Goal: Obtain resource: Download file/media

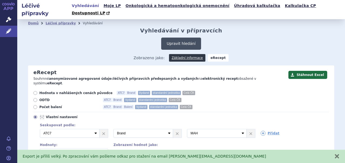
click at [175, 40] on button "Upravit hledání" at bounding box center [181, 43] width 40 height 12
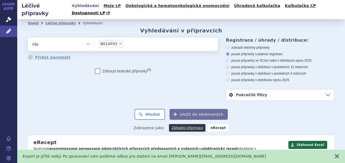
click at [119, 42] on span "×" at bounding box center [120, 43] width 3 height 3
click at [95, 37] on select "B01AF03" at bounding box center [95, 43] width 0 height 13
select select
paste input "B01AF01"
type input "B01AF01"
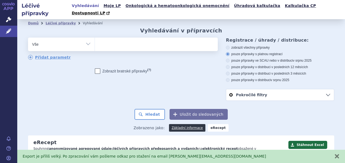
select select "B01AF01"
click at [156, 109] on button "Hledat" at bounding box center [150, 114] width 30 height 11
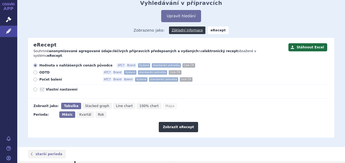
scroll to position [28, 0]
click at [85, 112] on span "Kvartál" at bounding box center [85, 114] width 12 height 4
click at [80, 111] on input "Kvartál" at bounding box center [79, 113] width 4 height 4
radio input "true"
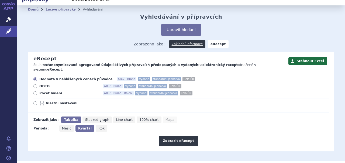
scroll to position [14, 0]
click at [63, 101] on span "Vlastní nastavení" at bounding box center [75, 103] width 59 height 4
click at [37, 102] on input "Vlastní nastavení" at bounding box center [36, 104] width 4 height 4
radio input "true"
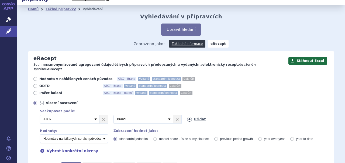
click at [197, 116] on link "Přidat" at bounding box center [196, 118] width 19 height 5
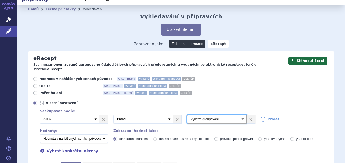
click at [240, 115] on select "Vyberte groupování ATC3 ATC5 ATC7 Brand Balení Síla Forma SÚKL kód MAH VPOIS Re…" at bounding box center [217, 119] width 60 height 9
click at [187, 115] on select "Vyberte groupování ATC3 ATC5 ATC7 Brand Balení Síla Forma SÚKL kód MAH VPOIS Re…" at bounding box center [217, 119] width 60 height 9
click at [239, 115] on select "Vyberte groupování ATC3 ATC5 ATC7 Brand Balení Síla Forma SÚKL kód MAH VPOIS Re…" at bounding box center [217, 119] width 60 height 9
select select "dosageStrength"
click at [187, 115] on select "Vyberte groupování ATC3 ATC5 ATC7 Brand Balení Síla Forma SÚKL kód MAH VPOIS Re…" at bounding box center [217, 119] width 60 height 9
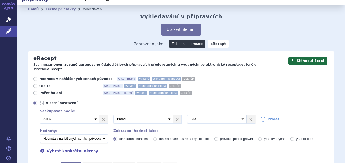
click at [211, 51] on div "Stáhnout Excel eRecept Souhrnné anonymizované agregované údaje o léčivých přípr…" at bounding box center [181, 123] width 306 height 145
click at [268, 116] on link "Přidat" at bounding box center [270, 118] width 19 height 5
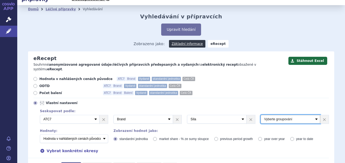
click at [312, 115] on select "Vyberte groupování ATC3 ATC5 ATC7 Brand Balení Síla Forma SÚKL kód MAH VPOIS Re…" at bounding box center [291, 119] width 60 height 9
select select "mah"
click at [261, 115] on select "Vyberte groupování ATC3 ATC5 ATC7 Brand Balení Síla Forma SÚKL kód MAH VPOIS Re…" at bounding box center [291, 119] width 60 height 9
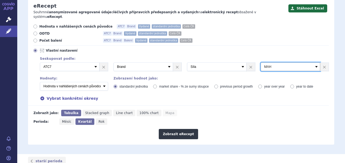
scroll to position [70, 0]
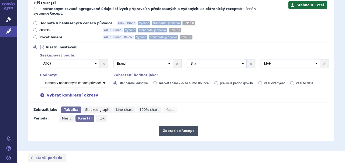
click at [175, 125] on button "Zobrazit eRecept" at bounding box center [178, 130] width 39 height 10
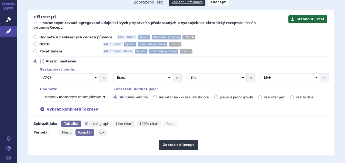
scroll to position [56, 0]
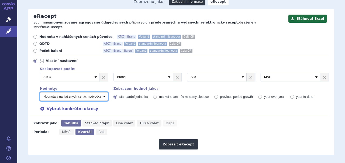
click at [105, 92] on select "Počet balení - vydané Hodnota v nahlášených cenách původce - vydané [DIS-13] Ho…" at bounding box center [74, 96] width 68 height 9
select select "predepsanePackages"
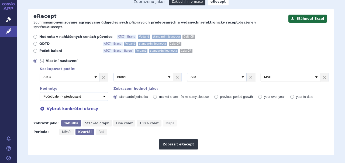
click at [40, 92] on select "Počet balení - vydané Hodnota v nahlášených cenách původce - vydané [DIS-13] Ho…" at bounding box center [74, 96] width 68 height 9
click at [172, 139] on button "Zobrazit eRecept" at bounding box center [178, 144] width 39 height 10
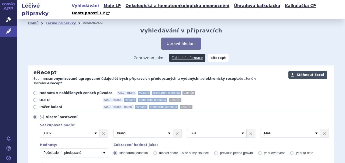
click at [310, 71] on button "Stáhnout Excel" at bounding box center [307, 75] width 39 height 8
